Goal: Find specific page/section: Find specific page/section

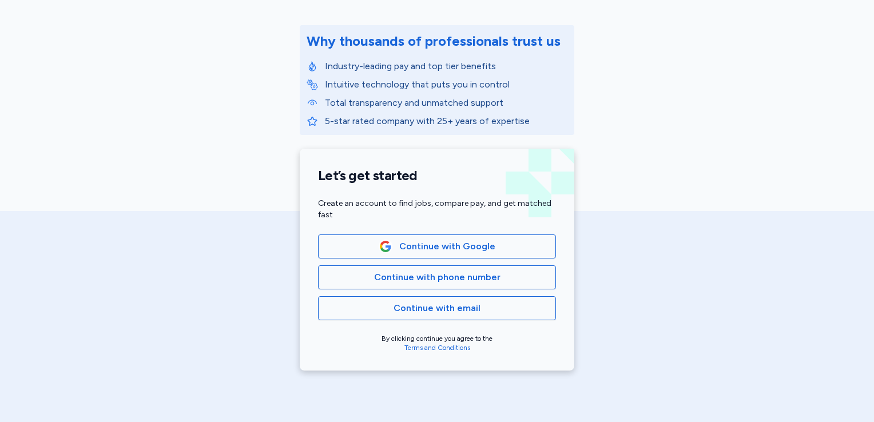
scroll to position [152, 0]
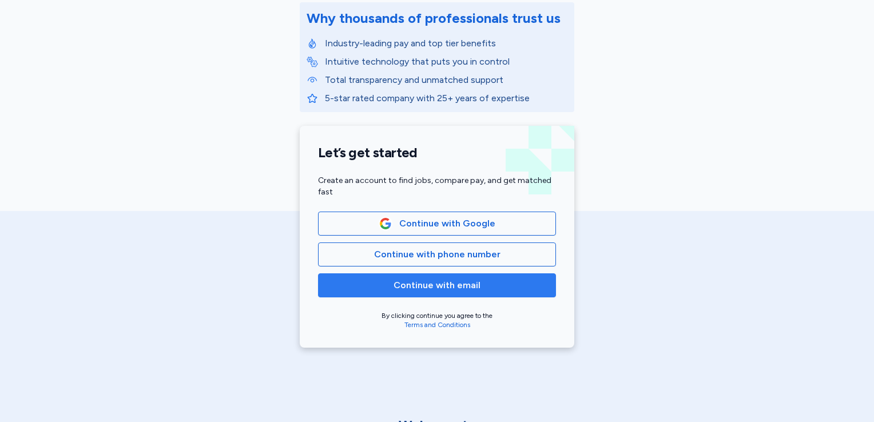
click at [483, 287] on span "Continue with email" at bounding box center [437, 285] width 218 height 14
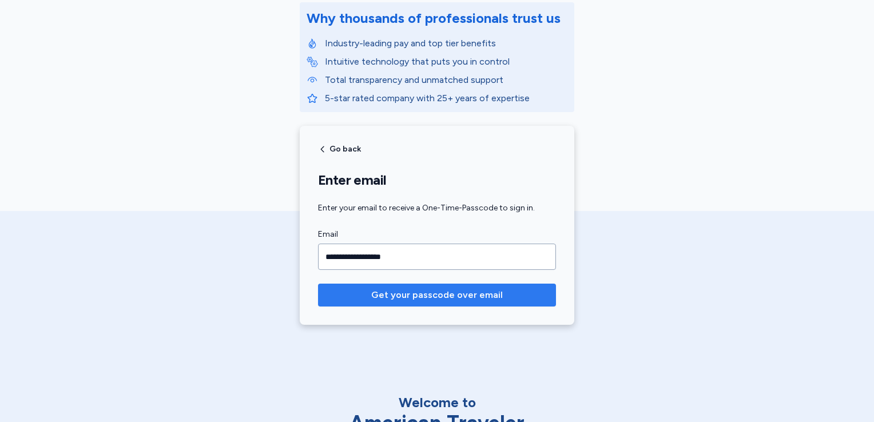
type input "**********"
click at [417, 294] on span "Get your passcode over email" at bounding box center [437, 295] width 132 height 14
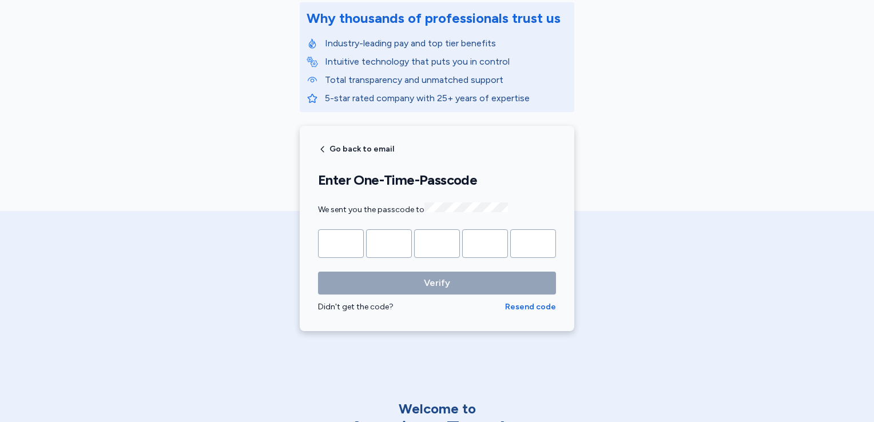
type input "*"
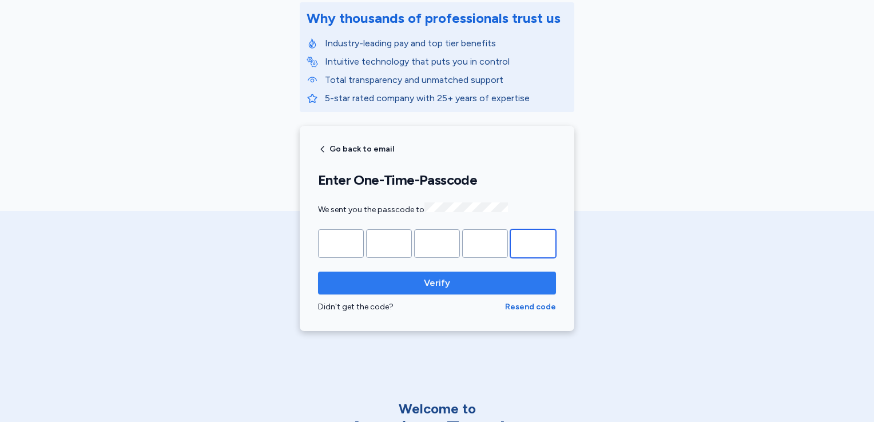
type input "*"
click at [425, 285] on span "Verify" at bounding box center [437, 283] width 26 height 14
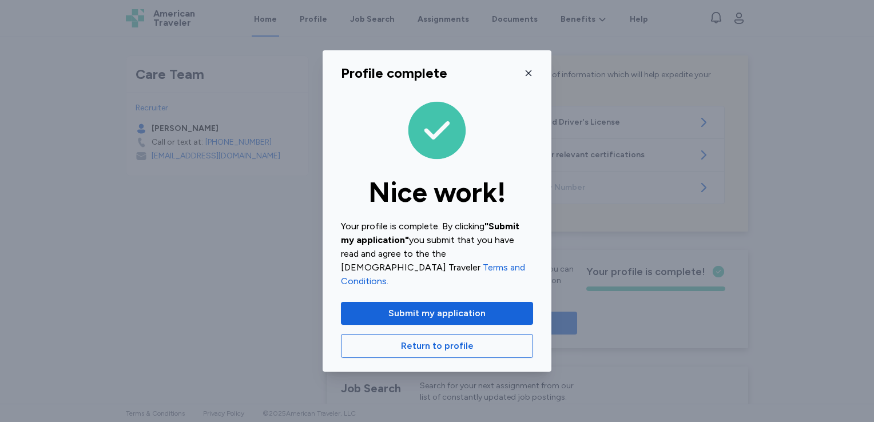
click at [529, 76] on icon "button" at bounding box center [528, 73] width 9 height 9
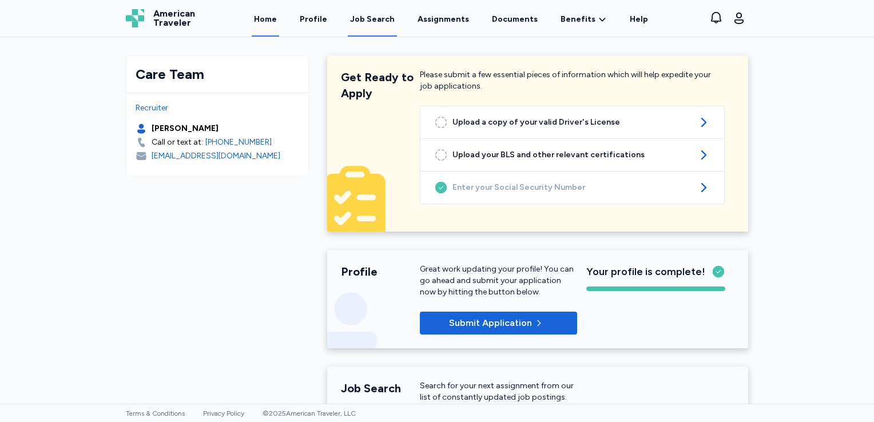
click at [385, 18] on div "Job Search" at bounding box center [372, 19] width 45 height 11
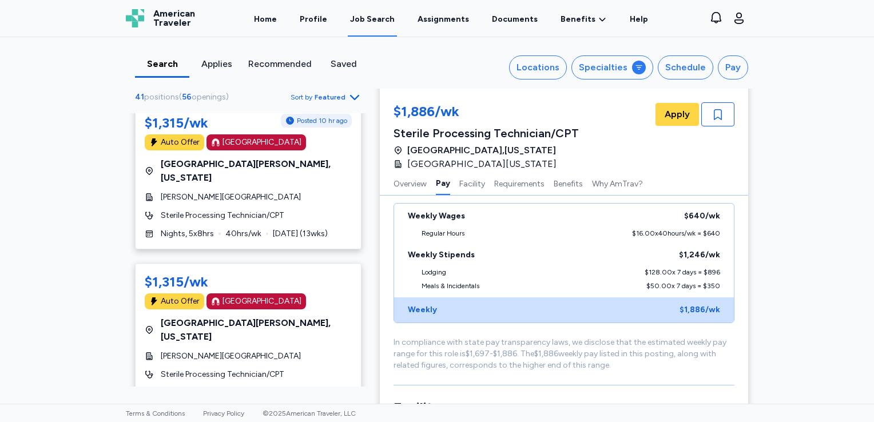
scroll to position [1035, 0]
